Goal: Task Accomplishment & Management: Use online tool/utility

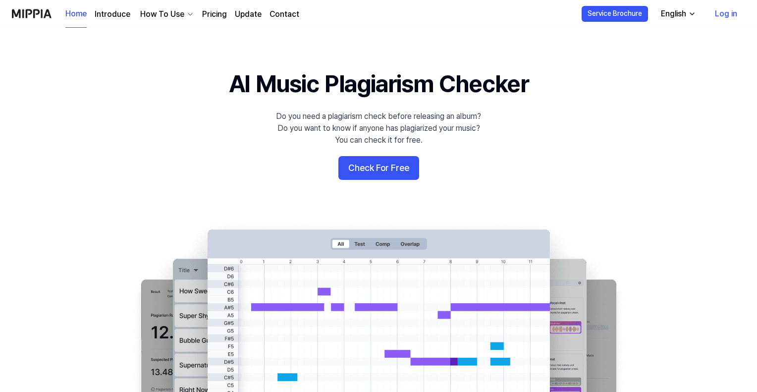
click at [206, 11] on link "Pricing" at bounding box center [214, 14] width 25 height 12
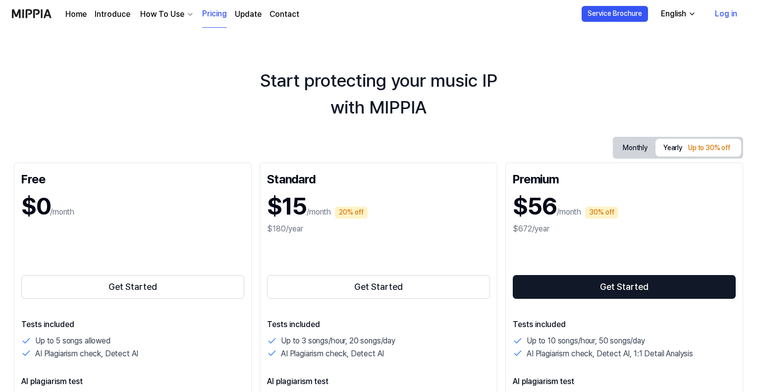
click at [723, 15] on link "Log in" at bounding box center [726, 14] width 38 height 28
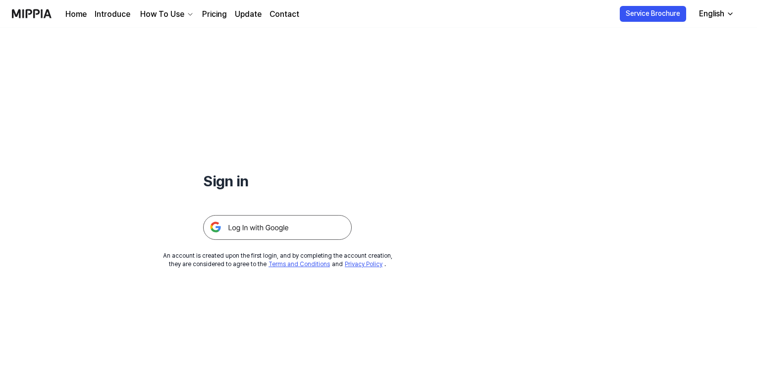
click at [269, 229] on img at bounding box center [277, 227] width 149 height 25
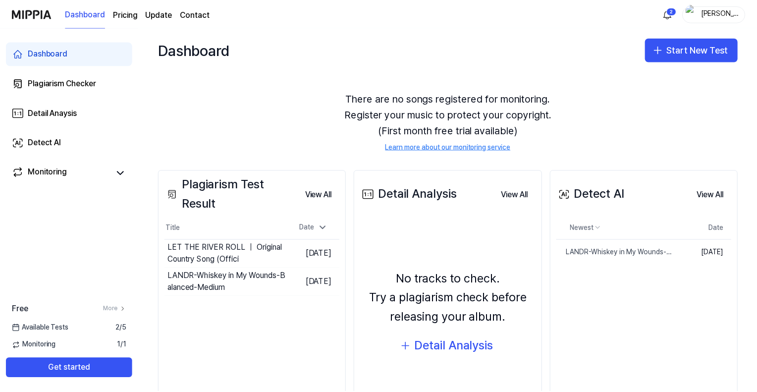
scroll to position [50, 0]
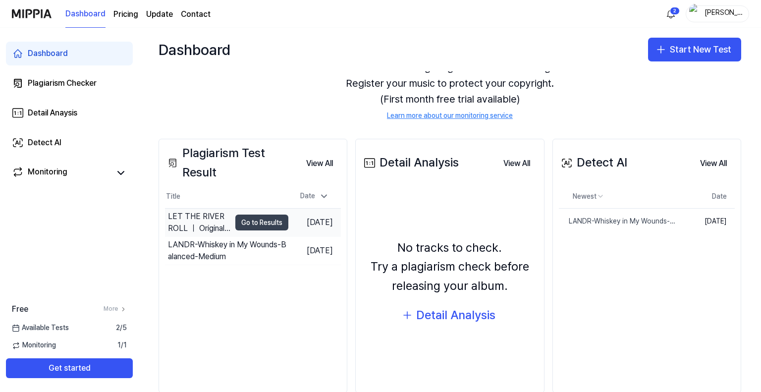
click at [243, 219] on button "Go to Results" at bounding box center [261, 222] width 53 height 16
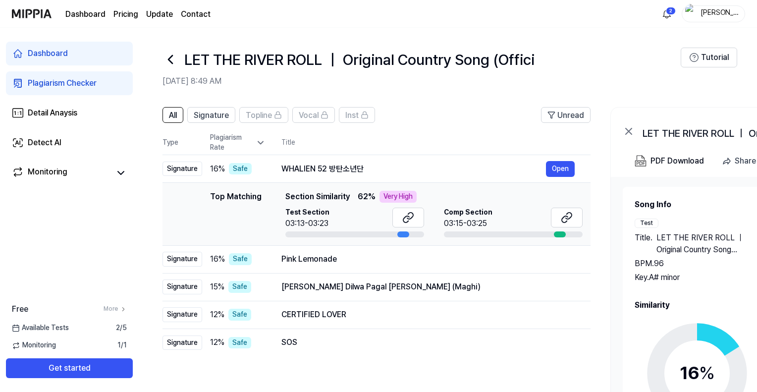
click at [52, 53] on div "Dashboard" at bounding box center [48, 54] width 40 height 12
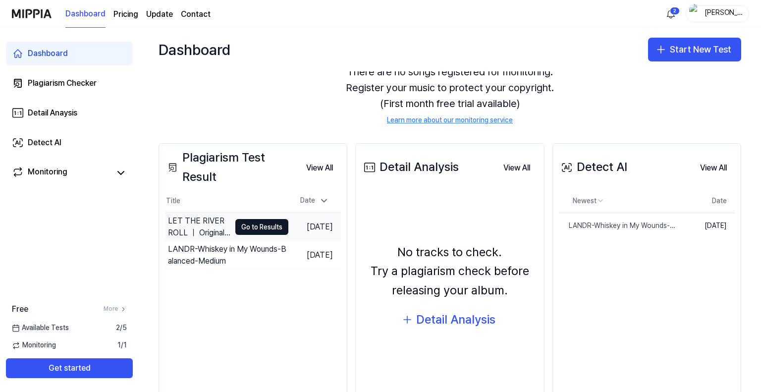
scroll to position [50, 0]
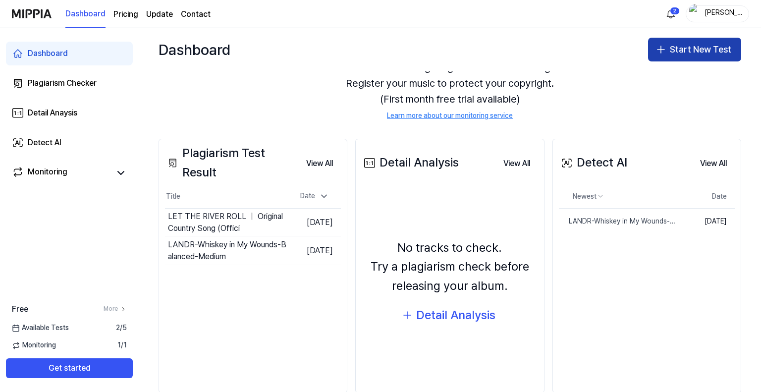
click at [669, 49] on button "Start New Test" at bounding box center [694, 50] width 93 height 24
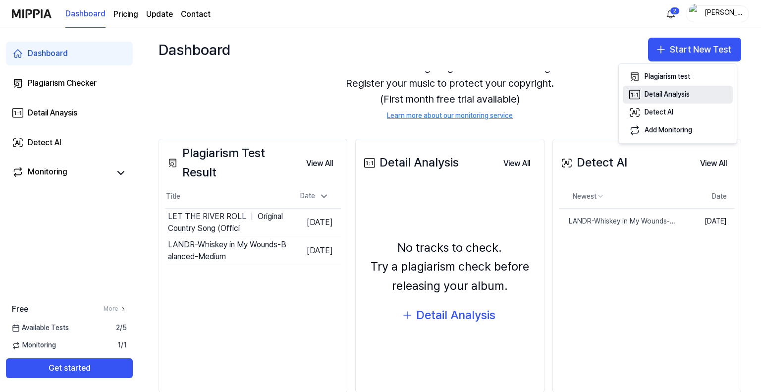
click at [654, 93] on div "Detail Analysis" at bounding box center [666, 95] width 45 height 10
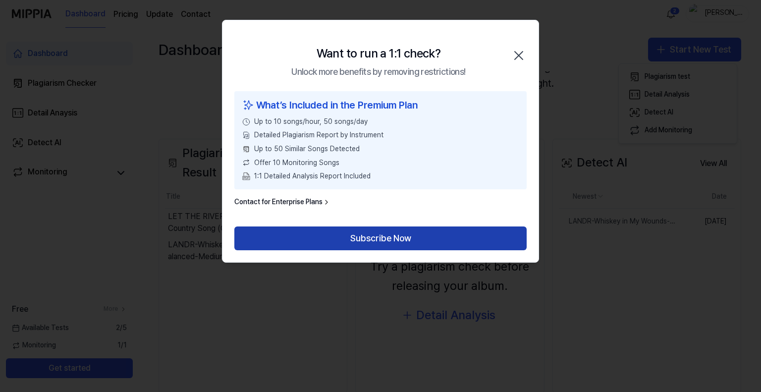
click at [398, 237] on button "Subscribe Now" at bounding box center [380, 238] width 292 height 24
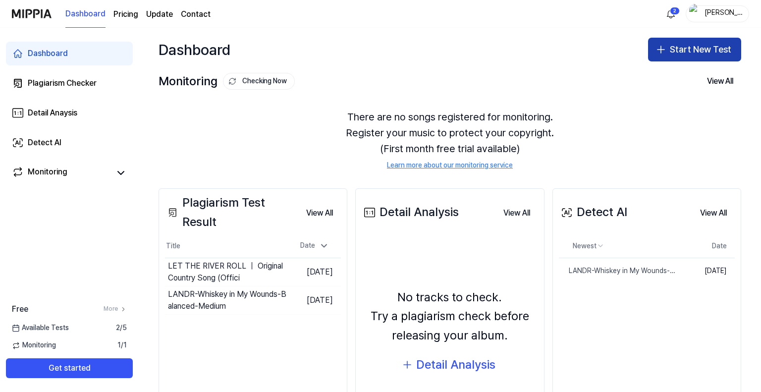
click at [676, 50] on button "Start New Test" at bounding box center [694, 50] width 93 height 24
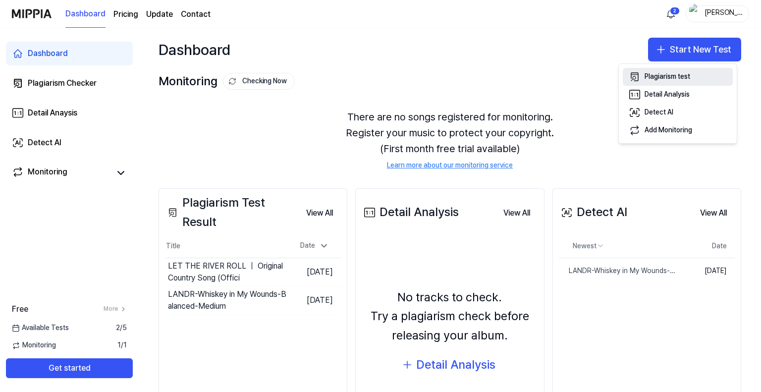
click at [662, 81] on div "Plagiarism test" at bounding box center [667, 77] width 46 height 10
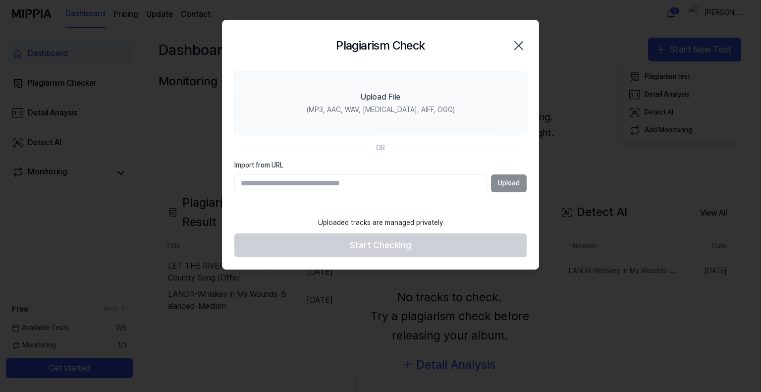
click at [305, 183] on input "Import from URL" at bounding box center [360, 183] width 253 height 18
paste input "**********"
type input "**********"
click at [505, 182] on button "Upload" at bounding box center [509, 183] width 36 height 18
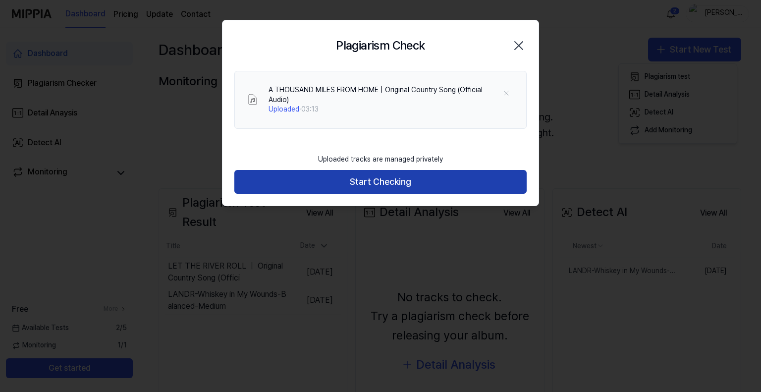
click at [377, 177] on button "Start Checking" at bounding box center [380, 182] width 292 height 24
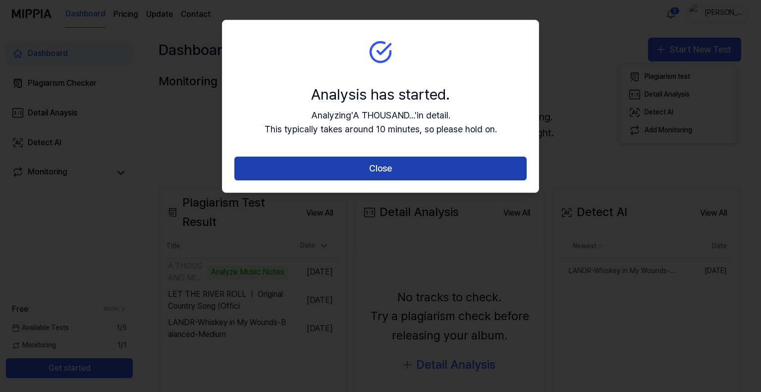
click at [372, 164] on button "Close" at bounding box center [380, 169] width 292 height 24
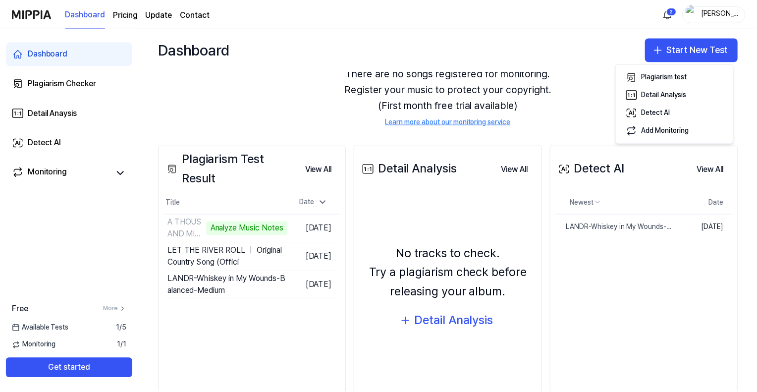
scroll to position [50, 0]
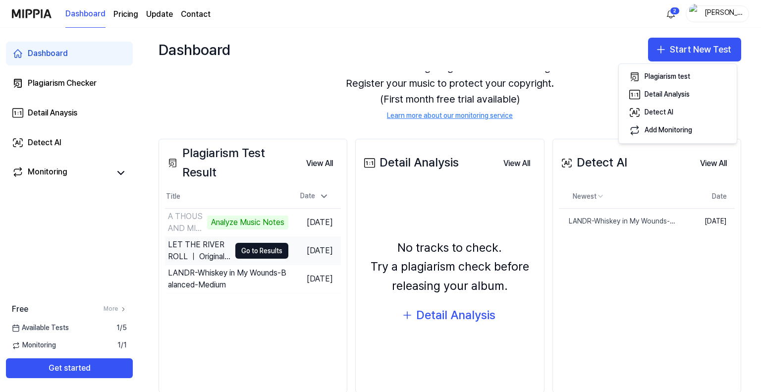
click at [190, 247] on div "LET THE RIVER ROLL ｜ Original Country Song (Offici" at bounding box center [199, 251] width 62 height 24
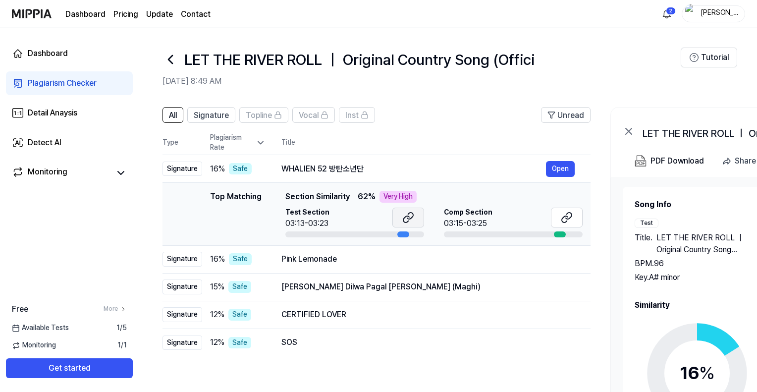
click at [409, 217] on icon at bounding box center [408, 218] width 12 height 12
click at [565, 211] on button at bounding box center [567, 218] width 32 height 20
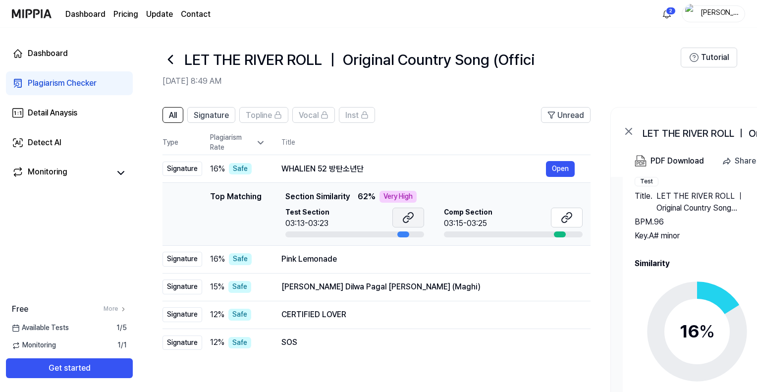
click at [404, 215] on icon at bounding box center [408, 218] width 12 height 12
click at [561, 216] on icon at bounding box center [567, 218] width 12 height 12
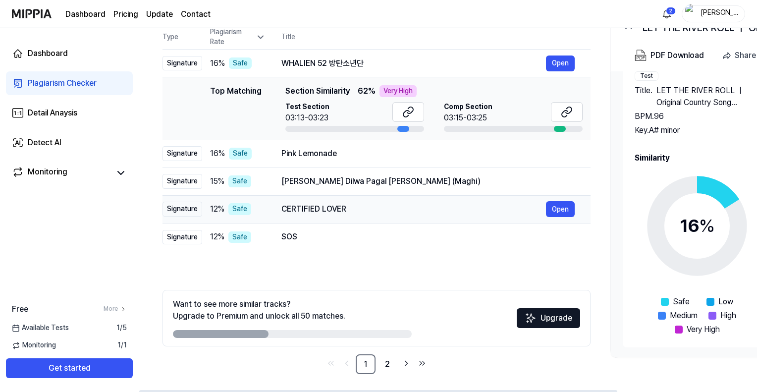
scroll to position [107, 0]
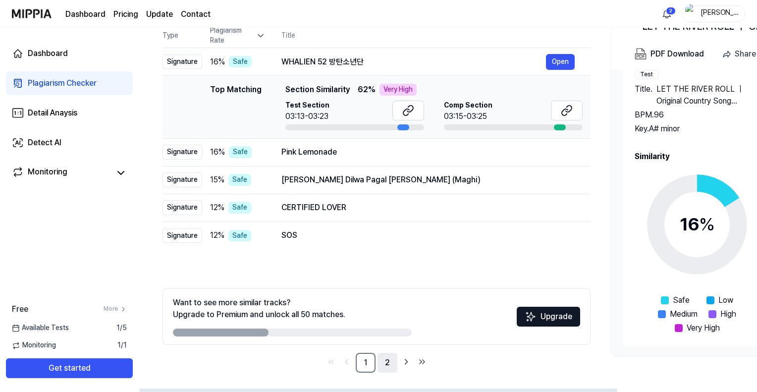
click at [382, 360] on link "2" at bounding box center [387, 363] width 20 height 20
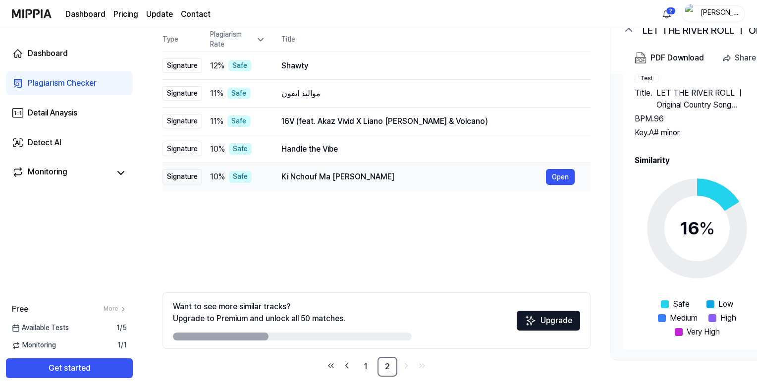
scroll to position [107, 0]
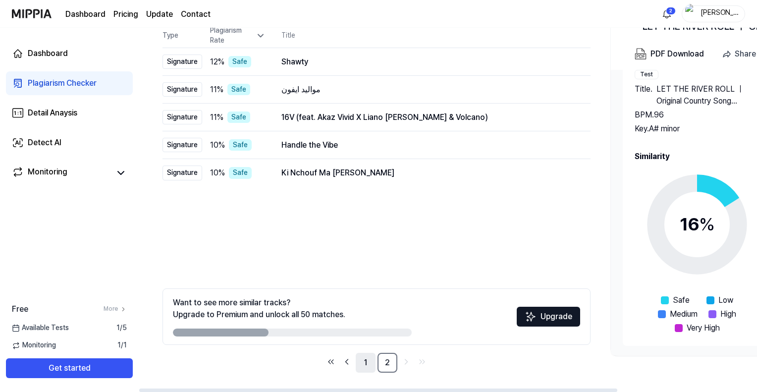
click at [367, 364] on link "1" at bounding box center [366, 363] width 20 height 20
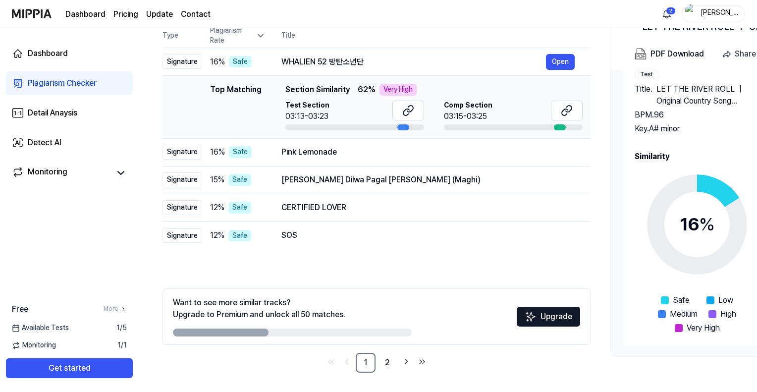
click at [79, 87] on div "Plagiarism Checker" at bounding box center [62, 83] width 69 height 12
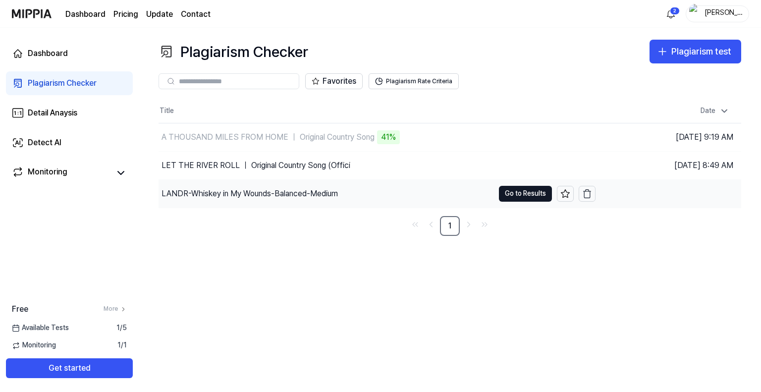
click at [238, 194] on div "LANDR-Whiskey in My Wounds-Balanced-Medium" at bounding box center [249, 194] width 176 height 12
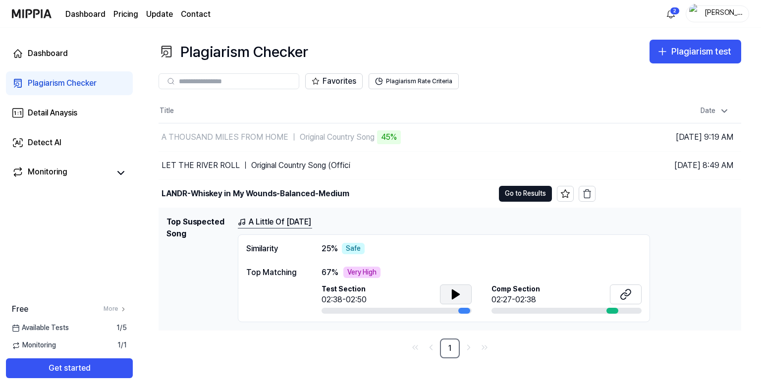
click at [450, 292] on icon at bounding box center [456, 294] width 12 height 12
click at [454, 290] on icon at bounding box center [454, 294] width 2 height 8
click at [622, 292] on icon at bounding box center [626, 294] width 12 height 12
click at [71, 82] on div "Plagiarism Checker" at bounding box center [62, 83] width 69 height 12
click at [64, 115] on div "Detail Anaysis" at bounding box center [53, 113] width 50 height 12
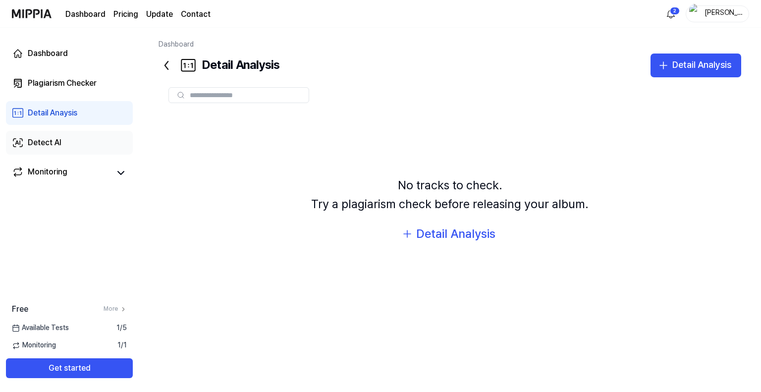
click at [49, 143] on div "Detect AI" at bounding box center [45, 143] width 34 height 12
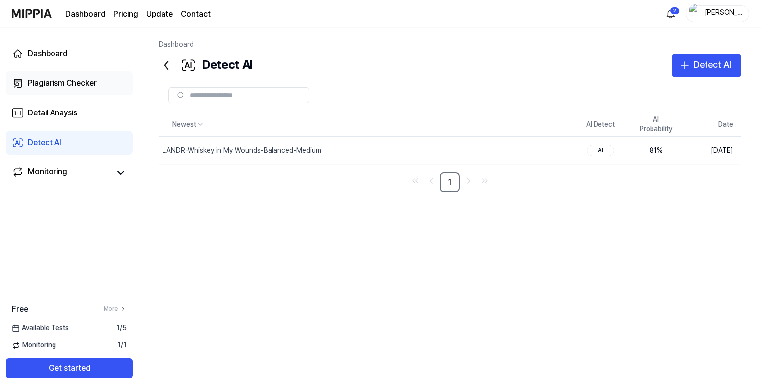
click at [54, 78] on div "Plagiarism Checker" at bounding box center [62, 83] width 69 height 12
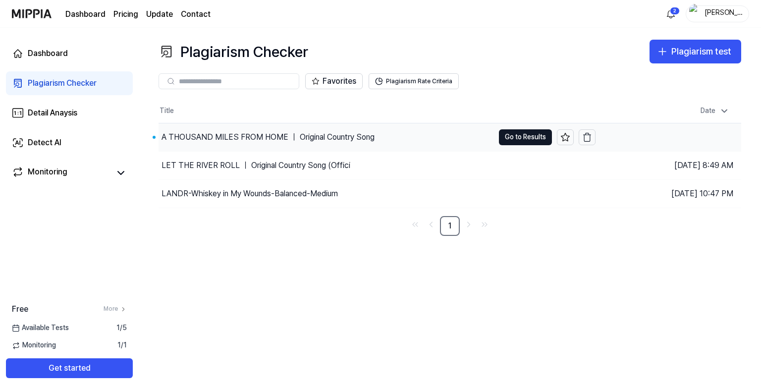
click at [226, 136] on div "A THOUSAND MILES FROM HOME ｜ Original Country Song" at bounding box center [267, 137] width 213 height 12
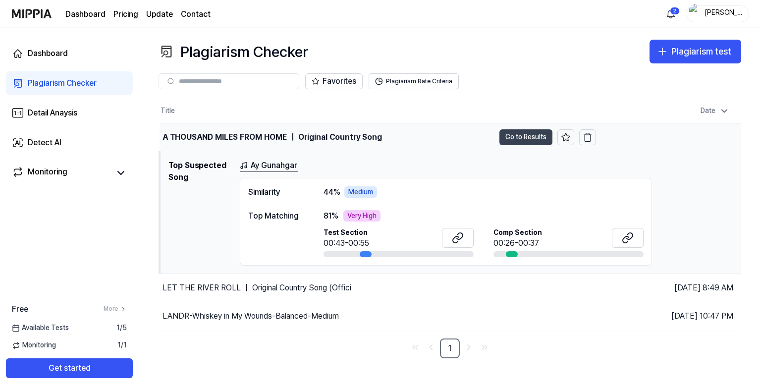
click at [527, 133] on button "Go to Results" at bounding box center [525, 137] width 53 height 16
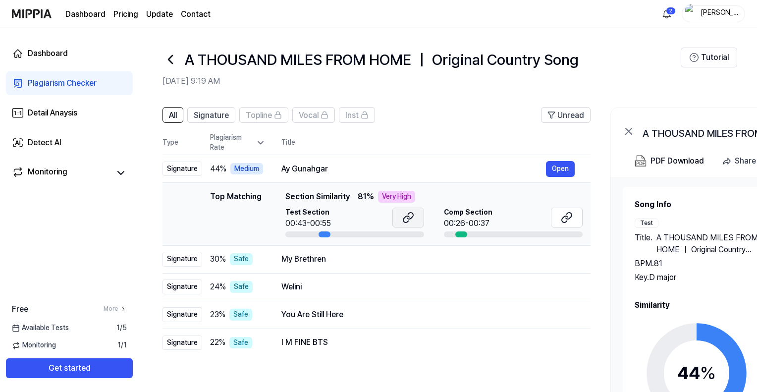
click at [407, 218] on icon at bounding box center [410, 216] width 6 height 6
click at [566, 218] on icon at bounding box center [569, 216] width 6 height 6
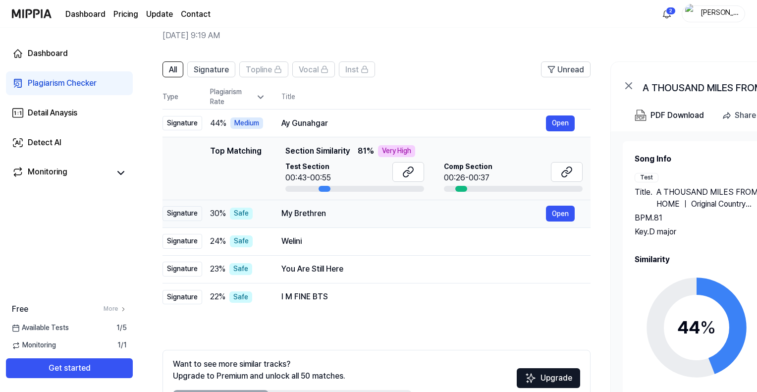
scroll to position [50, 0]
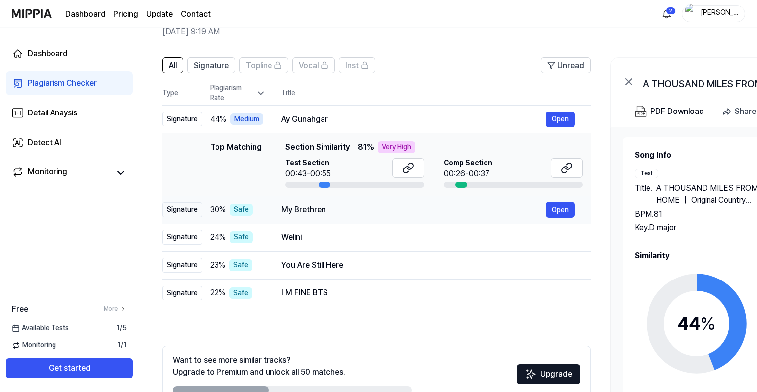
click at [305, 211] on div "My Brethren" at bounding box center [413, 210] width 265 height 12
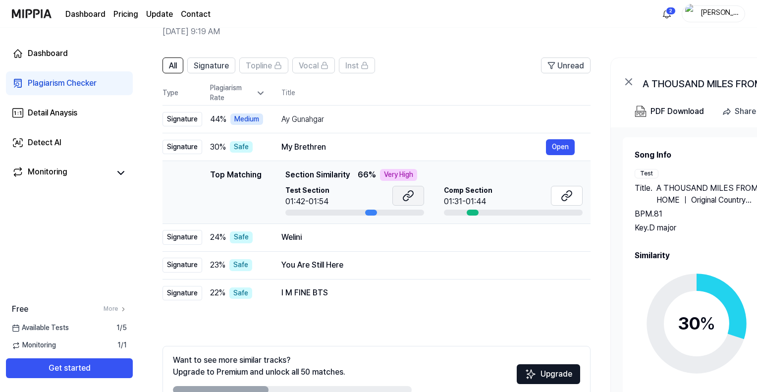
click at [406, 193] on icon at bounding box center [408, 196] width 12 height 12
click at [569, 192] on icon at bounding box center [567, 196] width 12 height 12
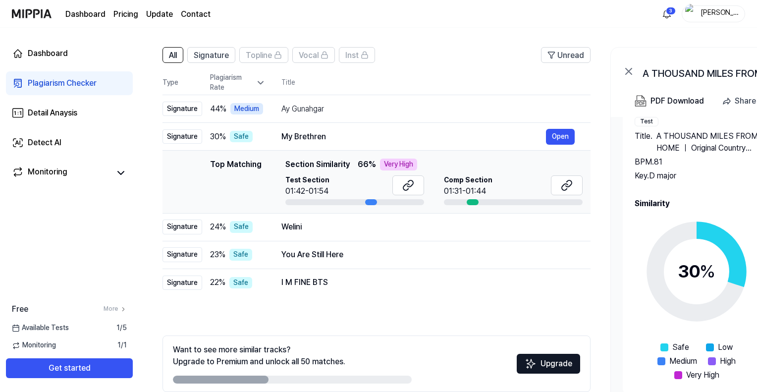
scroll to position [0, 0]
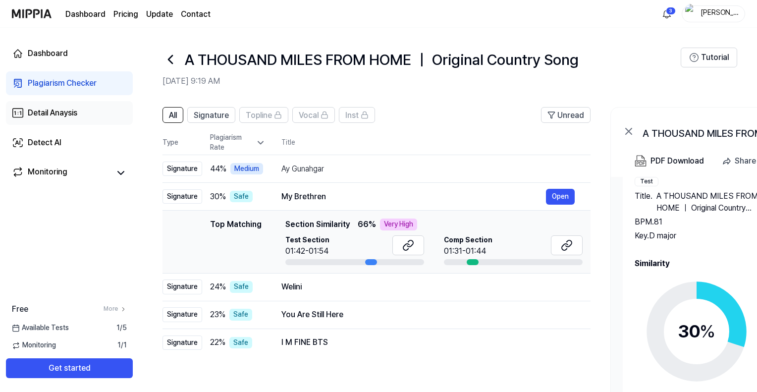
click at [50, 112] on div "Detail Anaysis" at bounding box center [53, 113] width 50 height 12
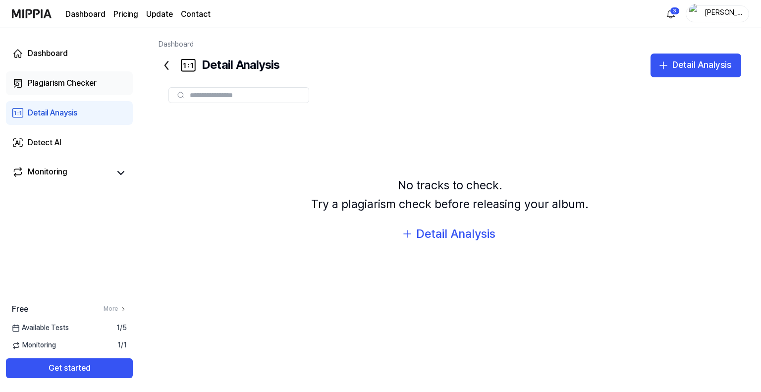
click at [73, 85] on div "Plagiarism Checker" at bounding box center [62, 83] width 69 height 12
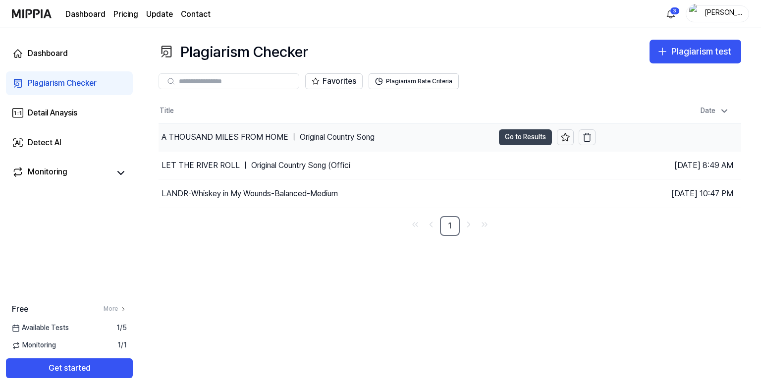
click at [519, 134] on button "Go to Results" at bounding box center [525, 137] width 53 height 16
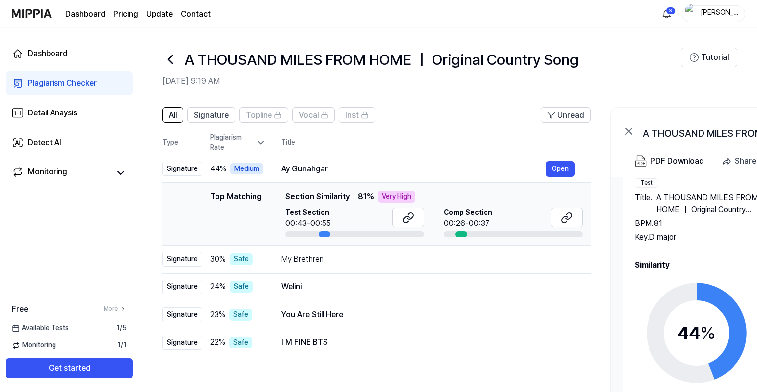
scroll to position [42, 0]
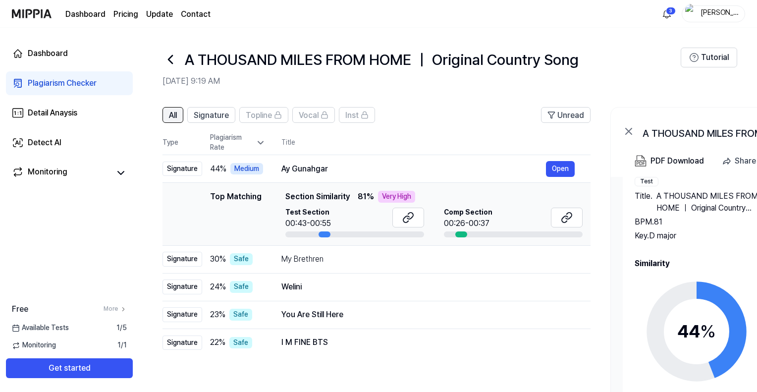
click at [172, 113] on span "All" at bounding box center [173, 115] width 8 height 12
click at [168, 116] on button "All" at bounding box center [172, 115] width 21 height 16
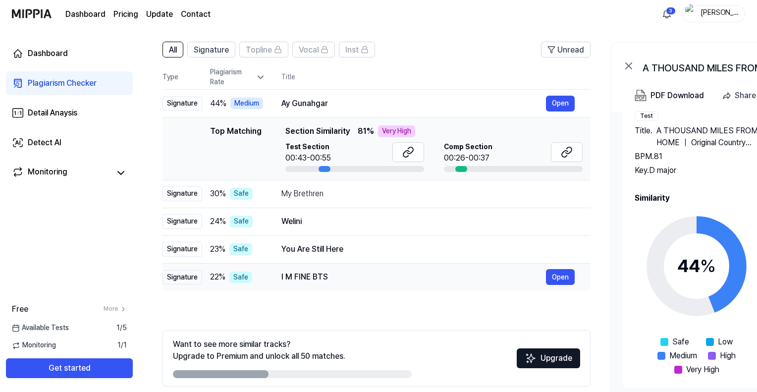
scroll to position [57, 0]
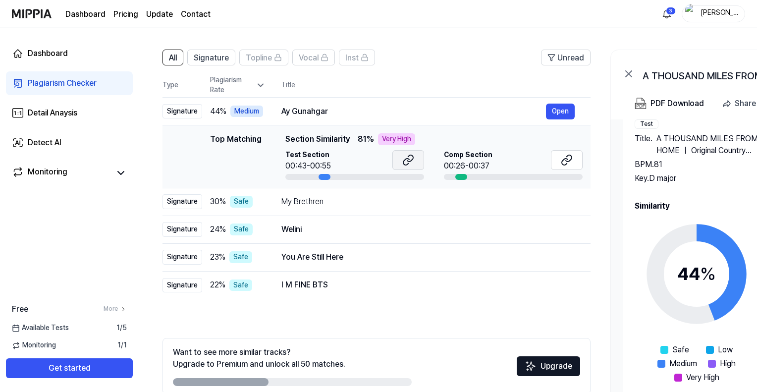
click at [404, 159] on icon at bounding box center [406, 162] width 6 height 6
click at [570, 156] on icon at bounding box center [567, 160] width 12 height 12
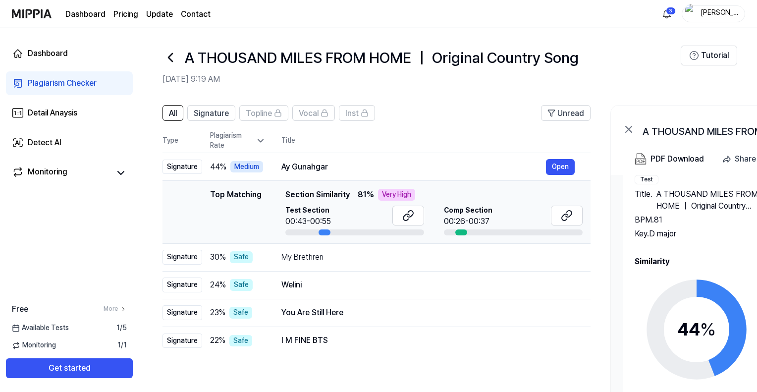
scroll to position [0, 0]
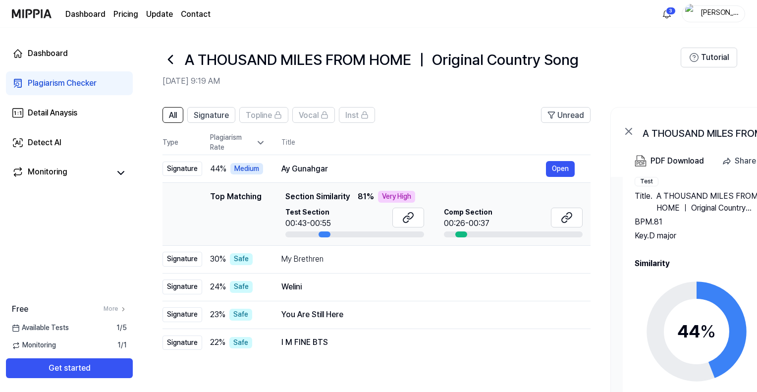
click at [261, 143] on icon at bounding box center [260, 143] width 5 height 2
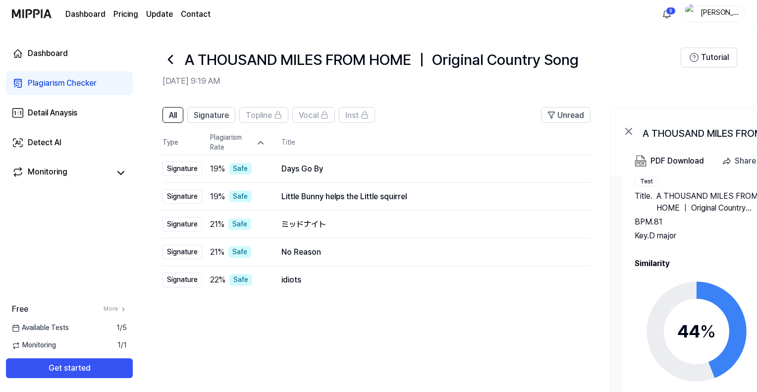
click at [259, 142] on icon at bounding box center [261, 143] width 10 height 10
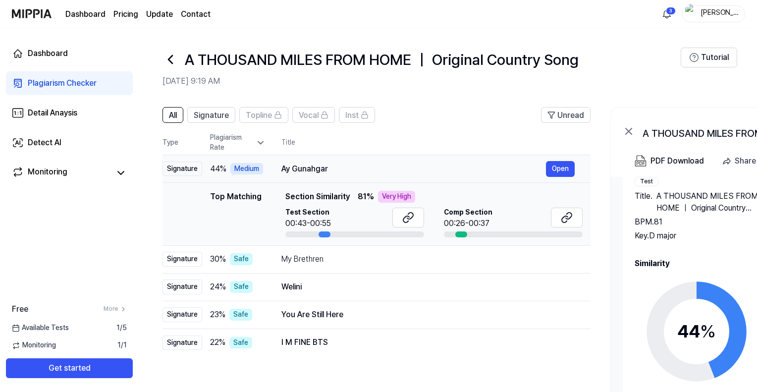
click at [179, 169] on div "Signature" at bounding box center [182, 168] width 40 height 15
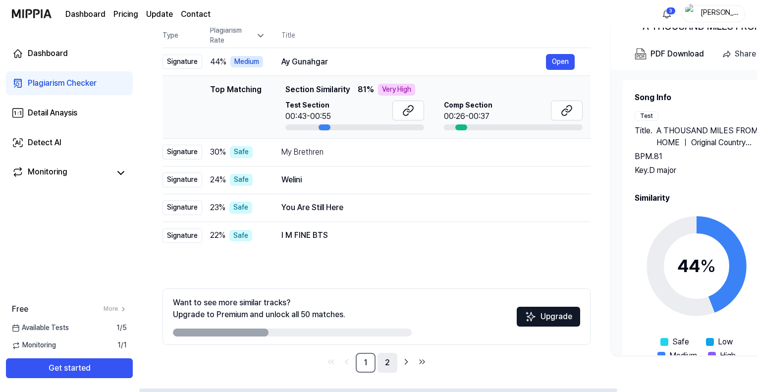
click at [388, 362] on link "2" at bounding box center [387, 363] width 20 height 20
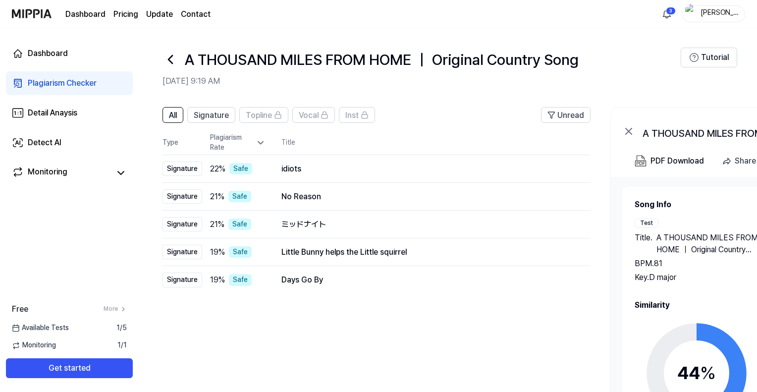
click at [67, 82] on div "Plagiarism Checker" at bounding box center [62, 83] width 69 height 12
